Goal: Information Seeking & Learning: Learn about a topic

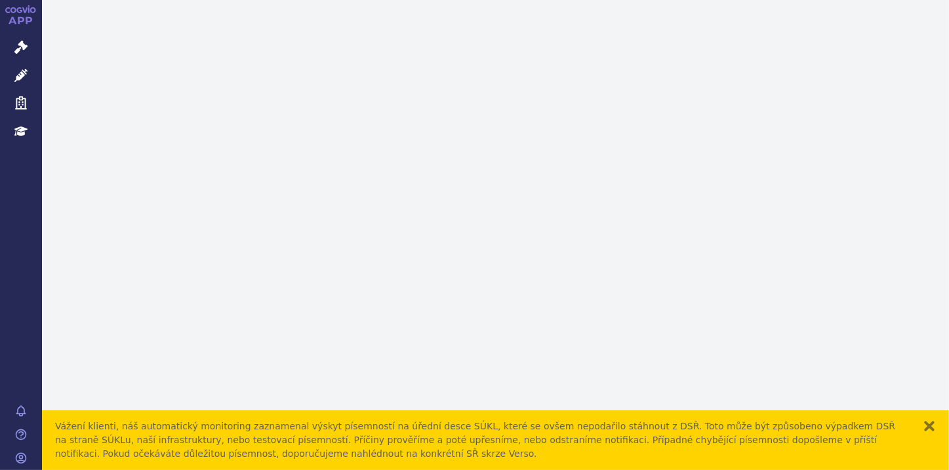
click at [926, 423] on button "zavřít" at bounding box center [929, 426] width 13 height 13
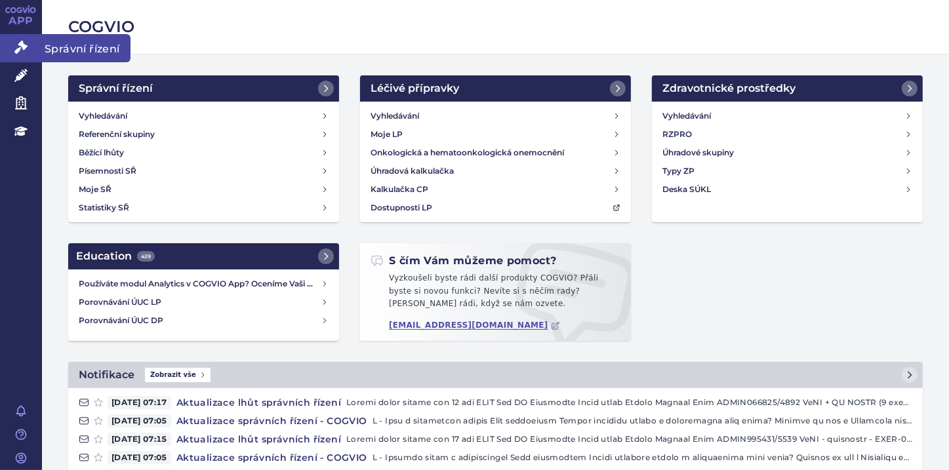
click at [13, 43] on link "Správní řízení" at bounding box center [21, 48] width 42 height 28
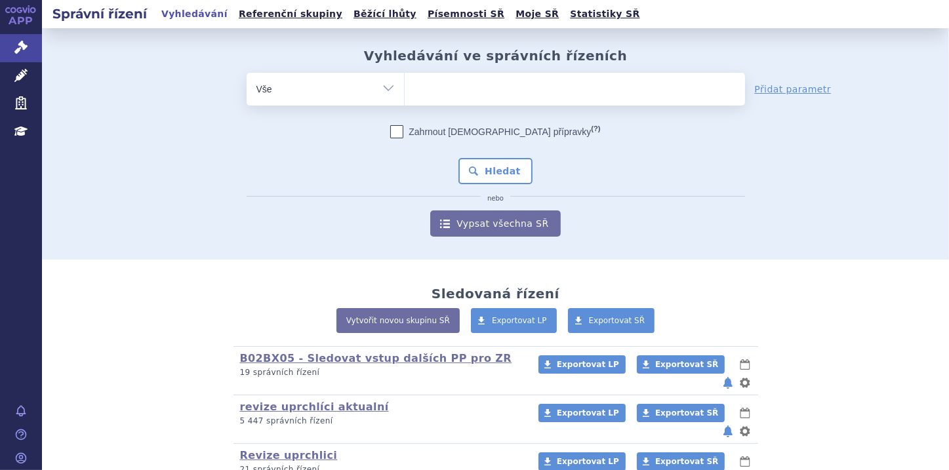
click at [439, 89] on ul at bounding box center [575, 87] width 340 height 28
click at [405, 89] on select at bounding box center [404, 88] width 1 height 33
paste input "[MEDICAL_DATA]"
type input "[MEDICAL_DATA]"
select select "[MEDICAL_DATA]"
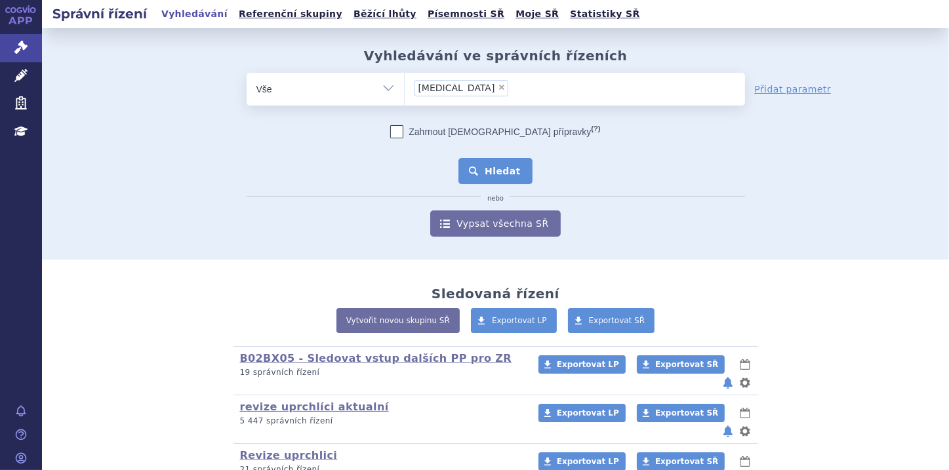
click at [481, 165] on button "Hledat" at bounding box center [495, 171] width 74 height 26
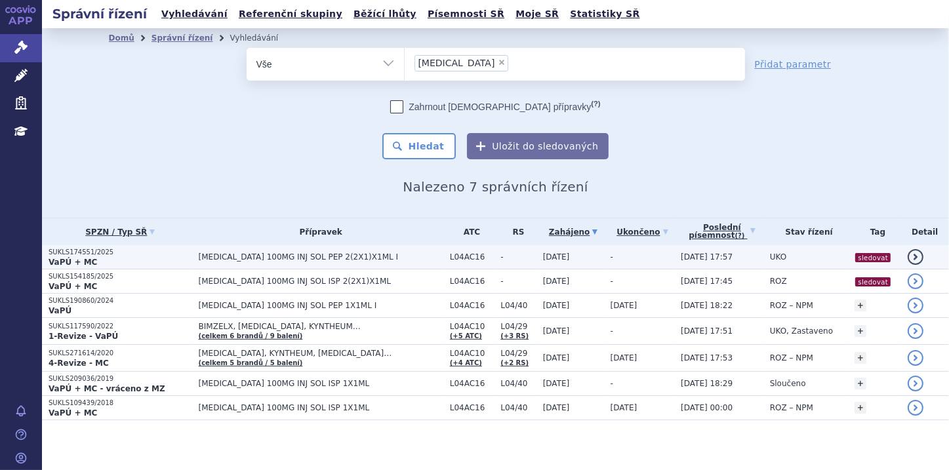
click at [67, 262] on strong "VaPÚ + MC" at bounding box center [73, 262] width 49 height 9
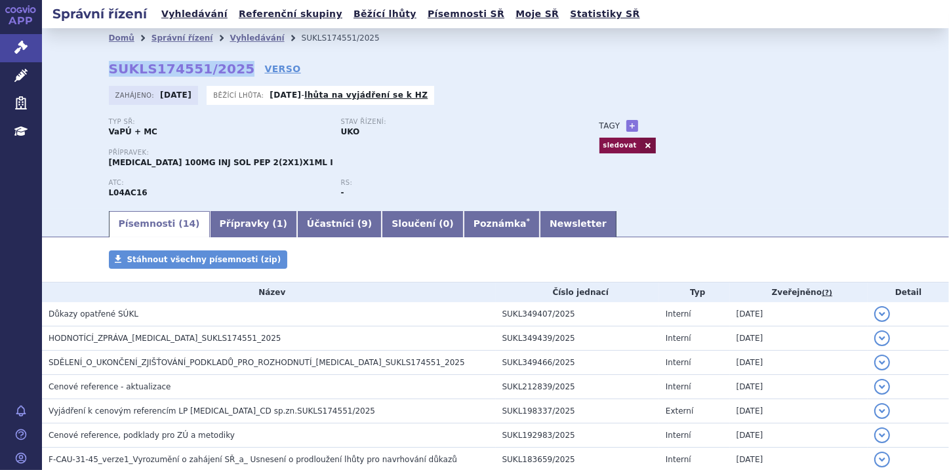
drag, startPoint x: 101, startPoint y: 70, endPoint x: 225, endPoint y: 67, distance: 124.0
click at [225, 67] on div "Domů Správní řízení Vyhledávání SUKLS174551/2025 SUKLS174551/2025 VERSO Zahájen…" at bounding box center [496, 128] width 826 height 161
copy strong "SUKLS174551/2025"
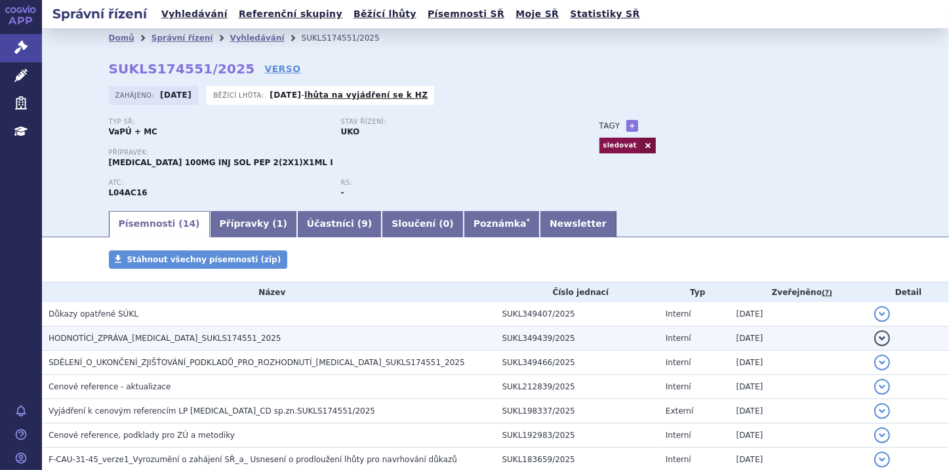
click at [218, 343] on span "HODNOTÍCÍ_ZPRÁVA_TREMFYA_SUKLS174551_2025" at bounding box center [165, 338] width 233 height 9
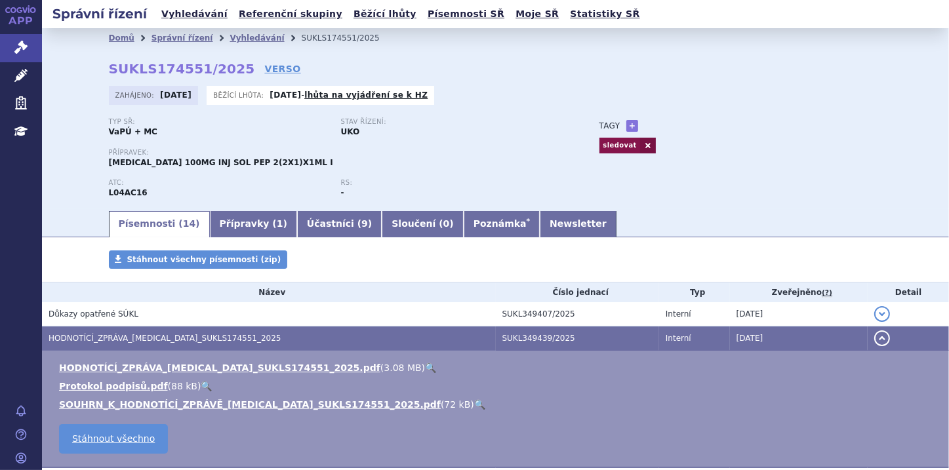
click at [474, 403] on link "🔍" at bounding box center [479, 404] width 11 height 10
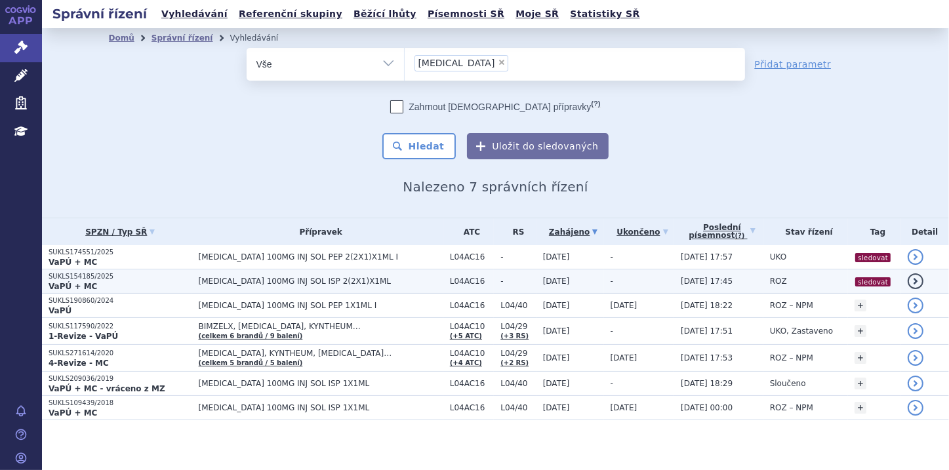
click at [76, 285] on strong "VaPÚ + MC" at bounding box center [73, 286] width 49 height 9
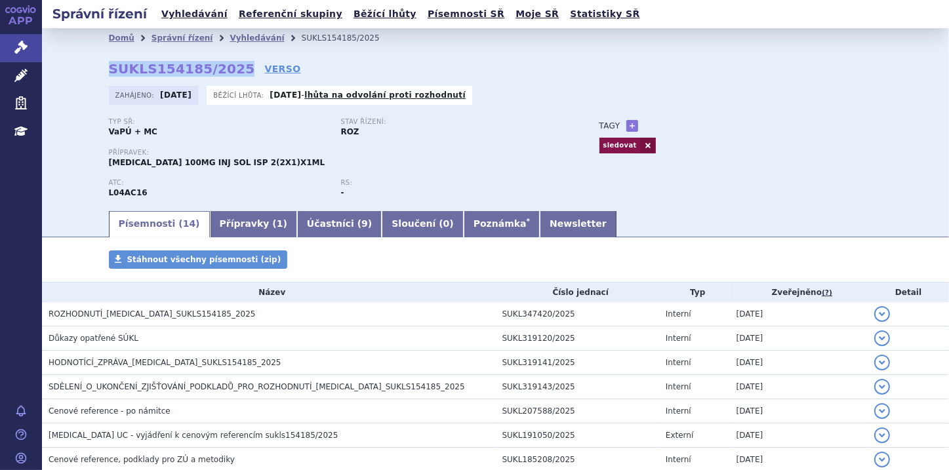
drag, startPoint x: 105, startPoint y: 71, endPoint x: 225, endPoint y: 73, distance: 120.0
click at [225, 73] on strong "SUKLS154185/2025" at bounding box center [182, 69] width 146 height 16
copy strong "SUKLS154185/2025"
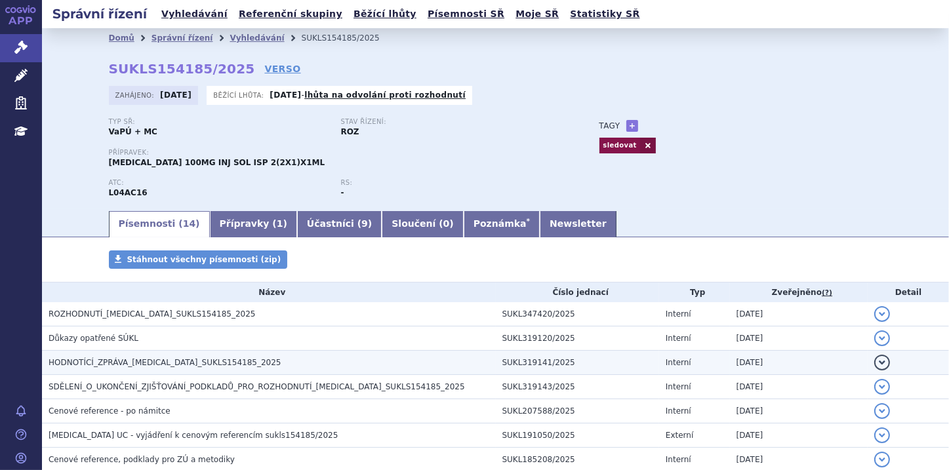
click at [148, 364] on span "HODNOTÍCÍ_ZPRÁVA_TREMFYA_SUKLS154185_2025" at bounding box center [165, 362] width 233 height 9
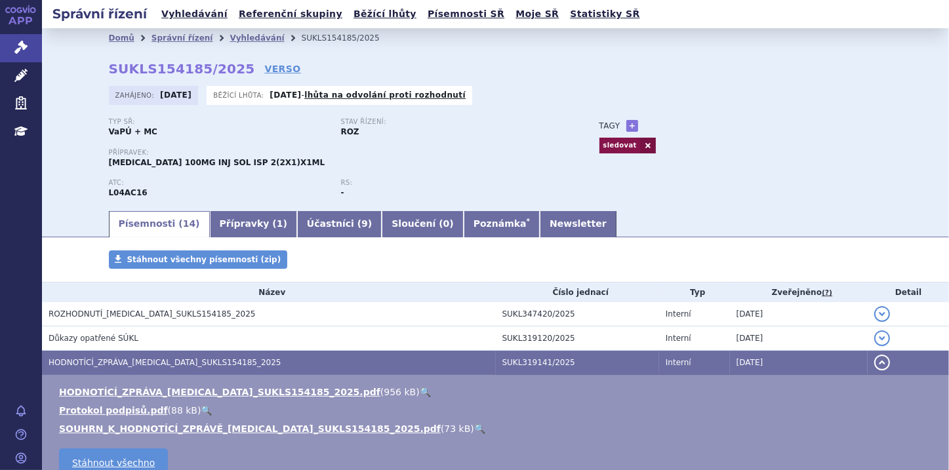
click at [474, 432] on link "🔍" at bounding box center [479, 429] width 11 height 10
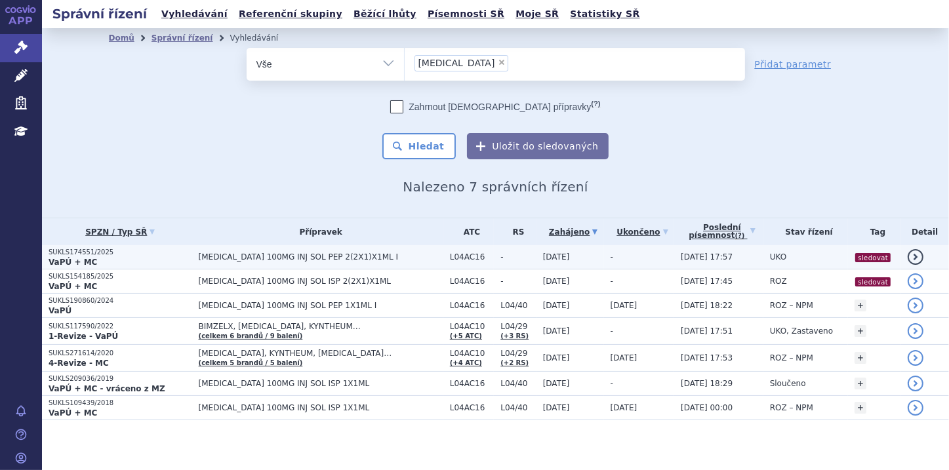
click at [112, 256] on p "SUKLS174551/2025" at bounding box center [121, 252] width 144 height 9
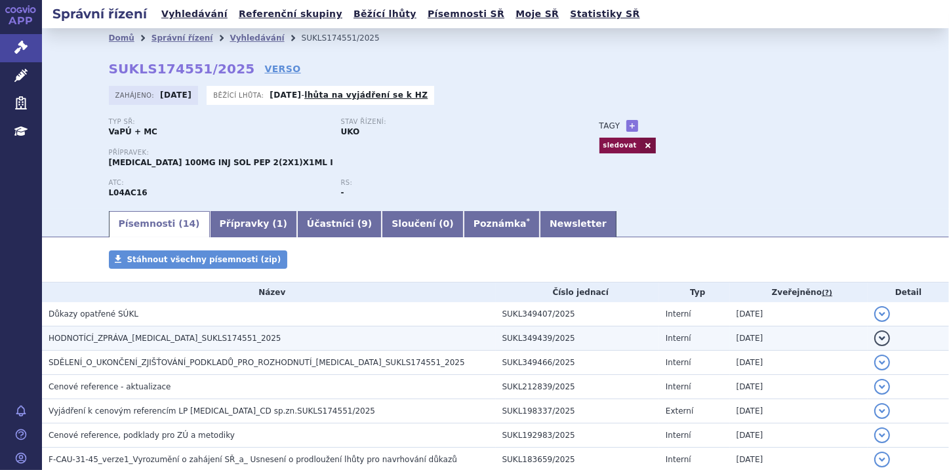
click at [177, 334] on span "HODNOTÍCÍ_ZPRÁVA_TREMFYA_SUKLS174551_2025" at bounding box center [165, 338] width 233 height 9
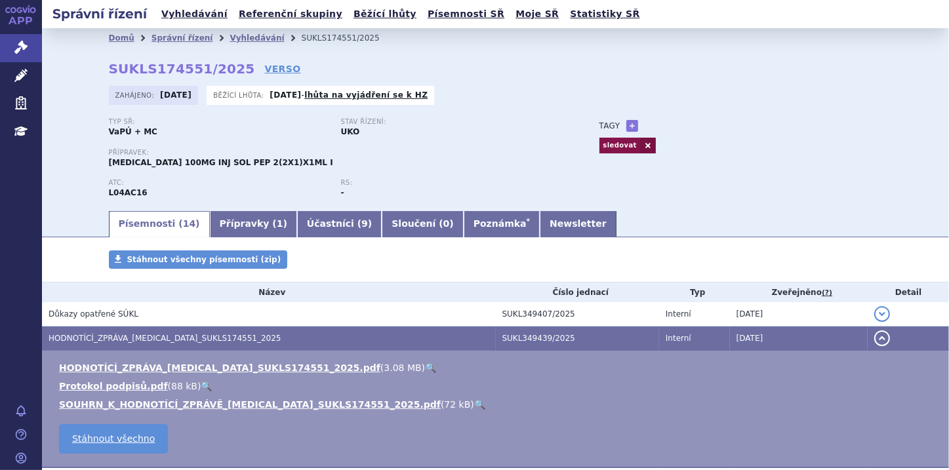
click at [474, 405] on link "🔍" at bounding box center [479, 404] width 11 height 10
click at [13, 54] on link "Správní řízení" at bounding box center [21, 48] width 42 height 28
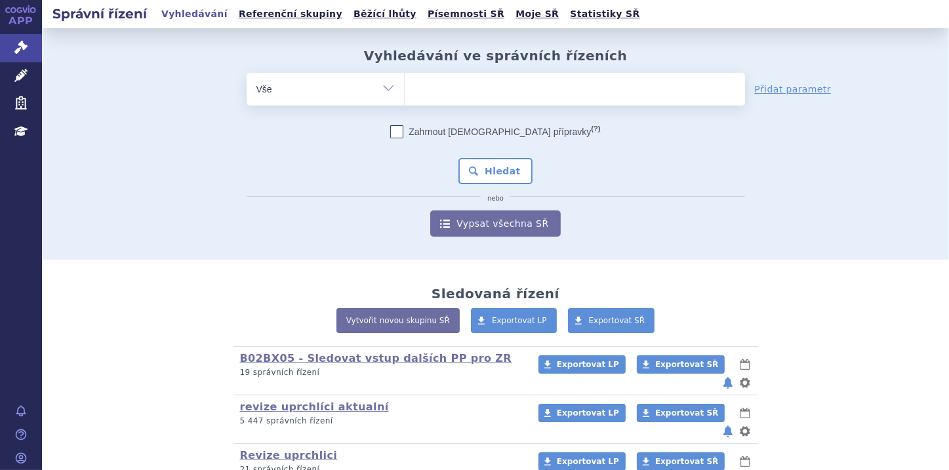
click at [416, 87] on input "search" at bounding box center [417, 87] width 7 height 16
paste input "Leqembi"
type input "Leqembi"
select select "Leqembi"
click at [496, 168] on button "Hledat" at bounding box center [495, 171] width 74 height 26
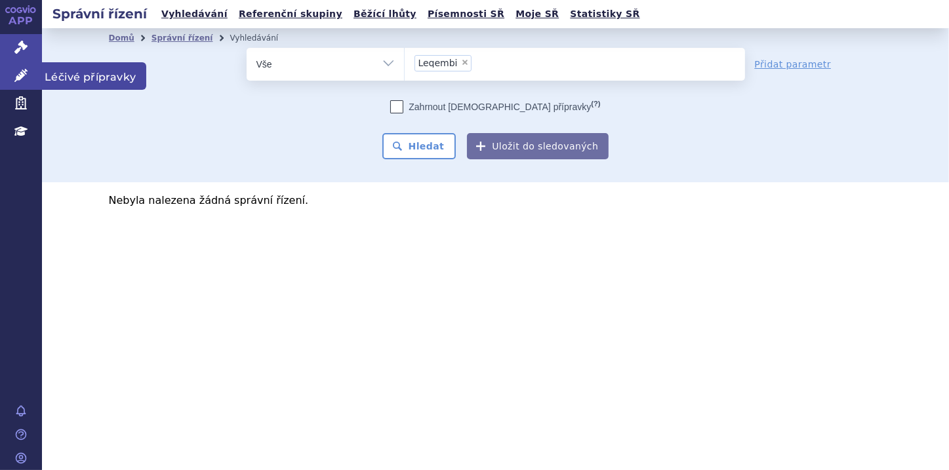
click at [26, 83] on link "Léčivé přípravky" at bounding box center [21, 76] width 42 height 28
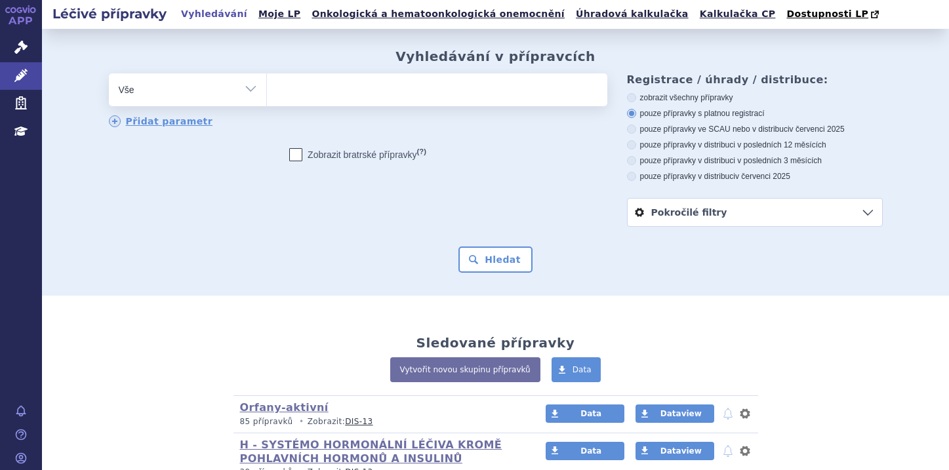
click at [290, 83] on ul at bounding box center [437, 87] width 340 height 28
click at [267, 83] on select at bounding box center [266, 89] width 1 height 33
paste input "Leqembi"
type input "Leqembi"
select select "Leqembi"
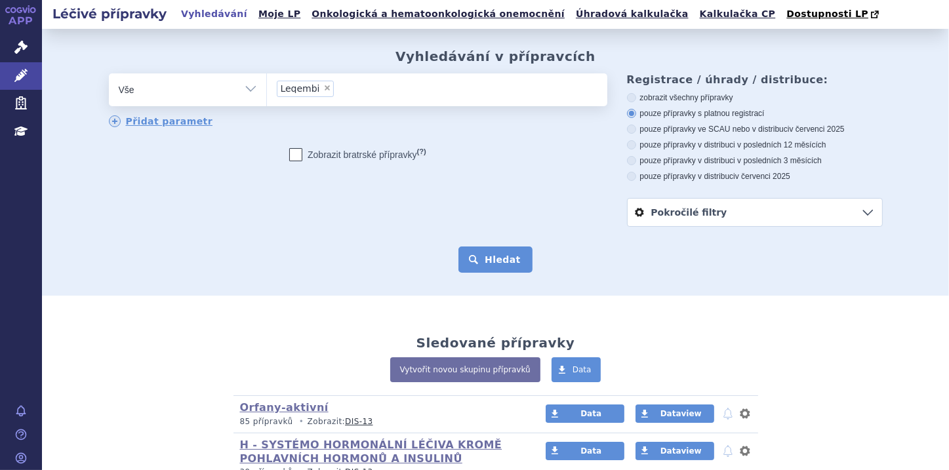
click at [490, 261] on button "Hledat" at bounding box center [495, 260] width 74 height 26
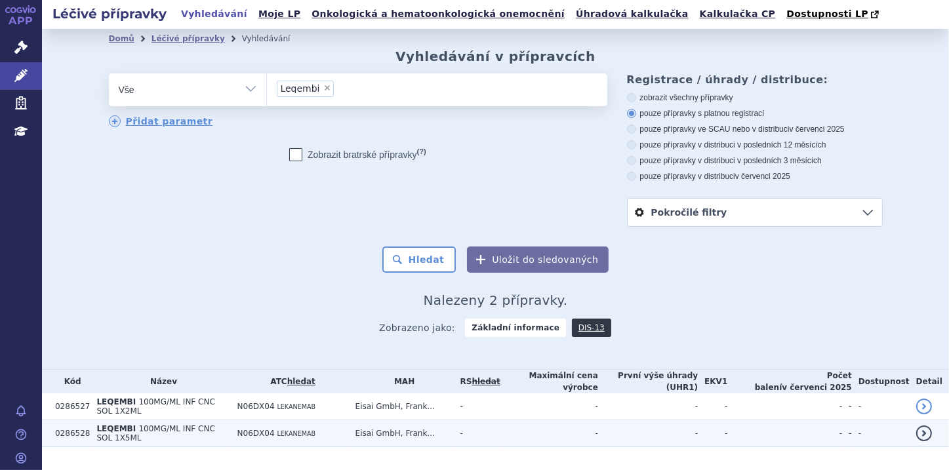
click at [135, 428] on span "100MG/ML INF CNC SOL 1X5ML" at bounding box center [155, 433] width 118 height 18
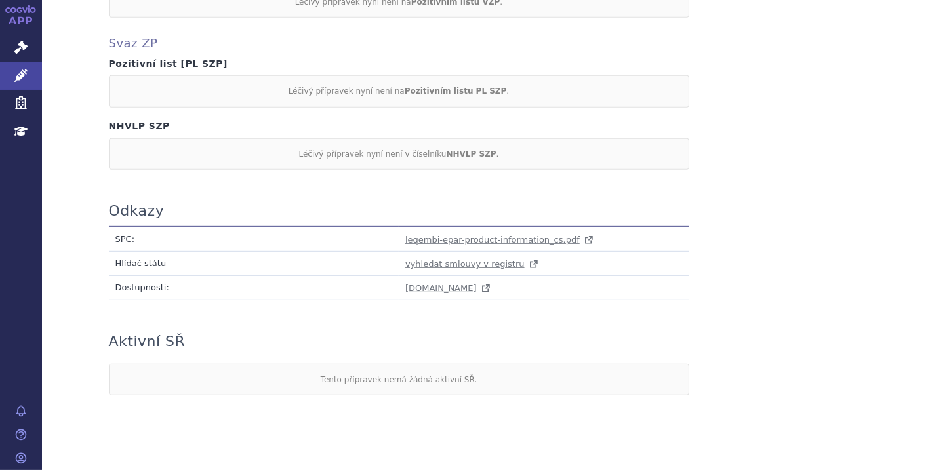
scroll to position [682, 0]
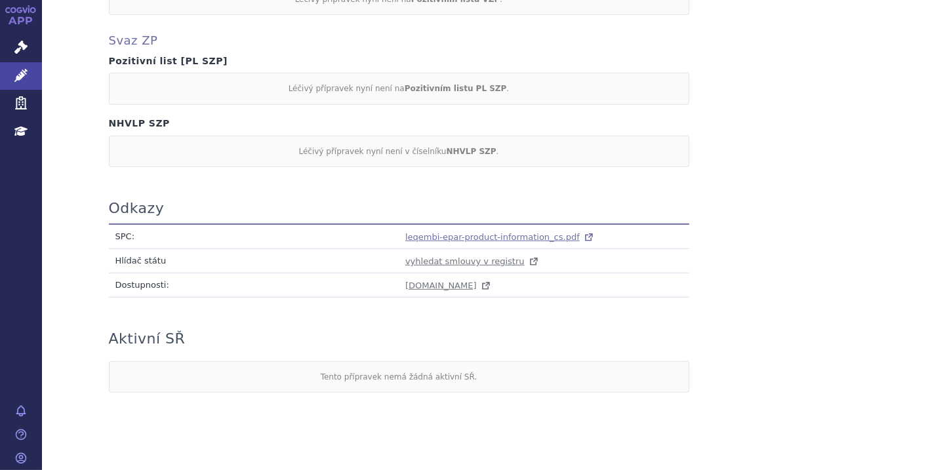
click at [476, 236] on span "leqembi-epar-product-information_cs.pdf" at bounding box center [492, 237] width 174 height 10
